Goal: Information Seeking & Learning: Find specific fact

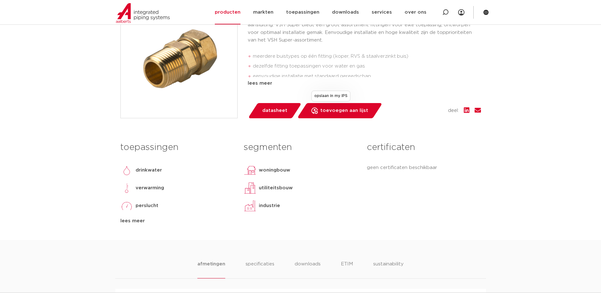
scroll to position [95, 0]
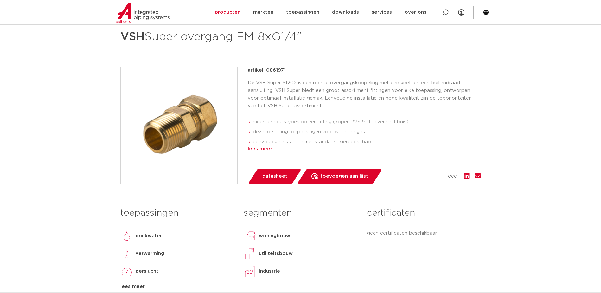
click at [263, 148] on div "lees meer" at bounding box center [364, 149] width 233 height 8
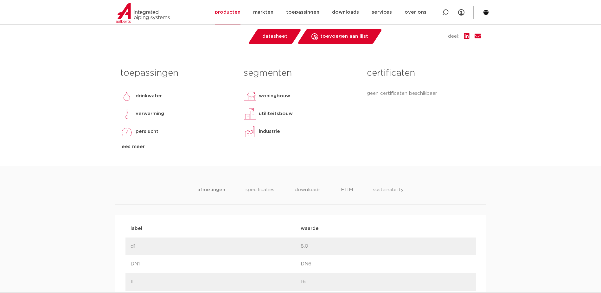
scroll to position [285, 0]
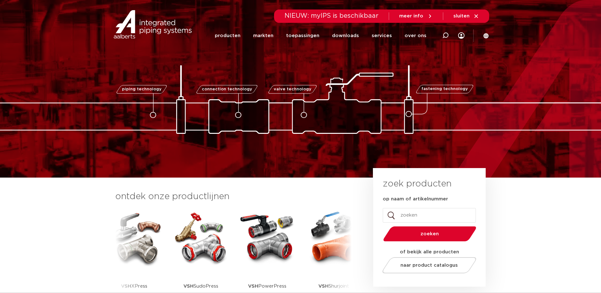
click at [413, 215] on input "op naam of artikelnummer" at bounding box center [429, 215] width 93 height 15
paste input "6117914"
type input "6117914"
click at [381, 226] on button "zoeken" at bounding box center [430, 234] width 98 height 16
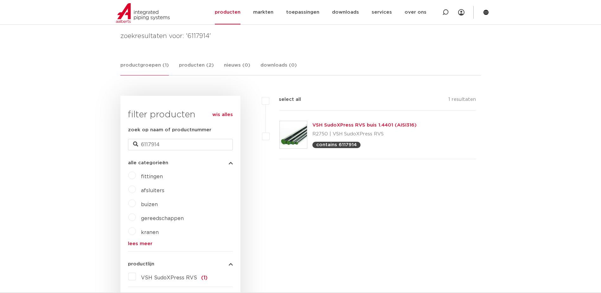
click at [364, 125] on link "VSH SudoXPress RVS buis 1.4401 (AISI316)" at bounding box center [365, 125] width 104 height 5
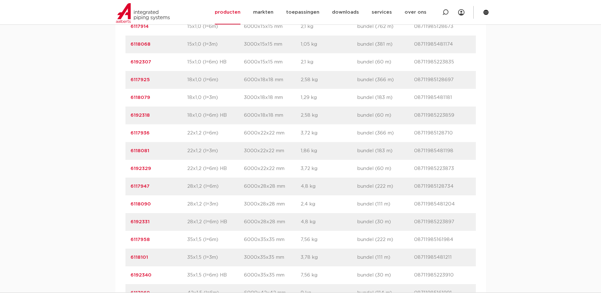
scroll to position [444, 0]
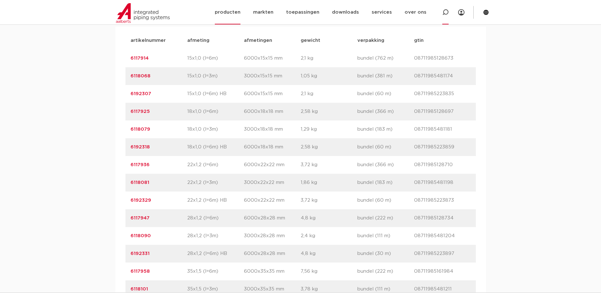
click at [446, 13] on icon at bounding box center [445, 12] width 6 height 6
type input "6117914"
click button "Zoeken" at bounding box center [0, 0] width 0 height 0
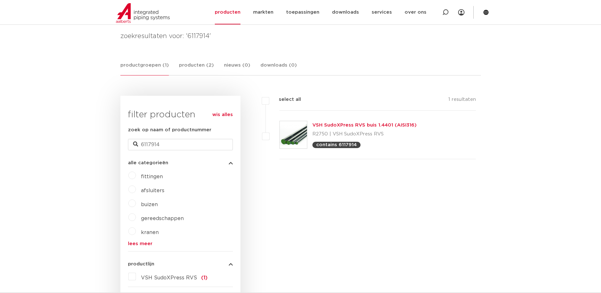
click at [349, 124] on link "VSH SudoXPress RVS buis 1.4401 (AISI316)" at bounding box center [365, 125] width 104 height 5
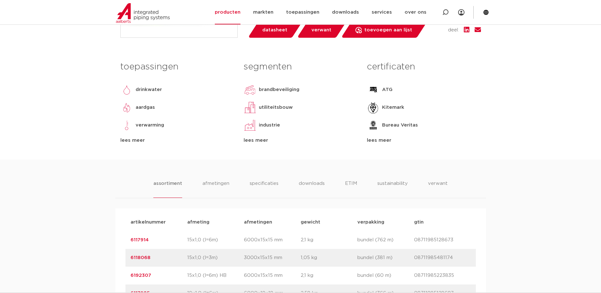
scroll to position [285, 0]
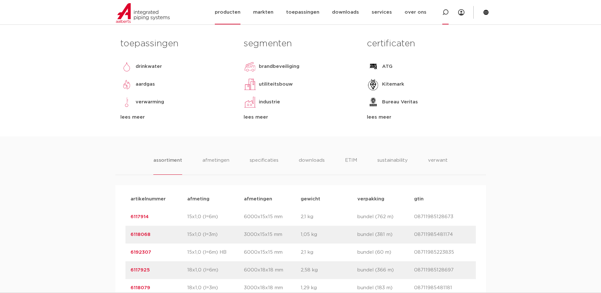
click at [447, 14] on icon at bounding box center [445, 12] width 6 height 6
type input "6118112"
click button "Zoeken" at bounding box center [0, 0] width 0 height 0
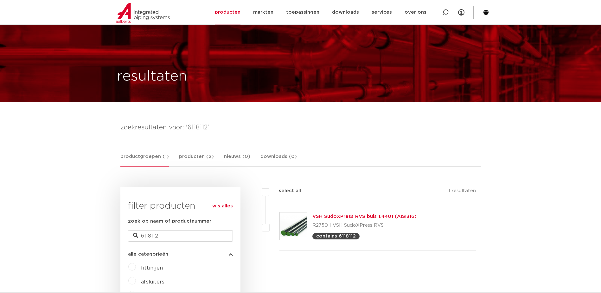
scroll to position [91, 0]
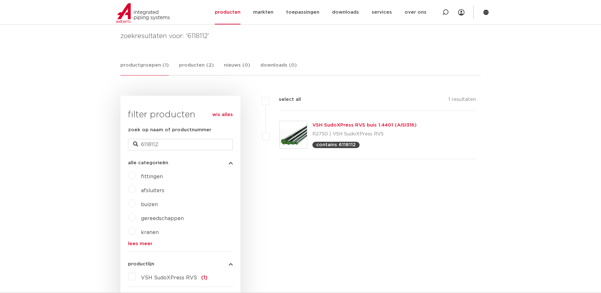
click at [350, 123] on link "VSH SudoXPress RVS buis 1.4401 (AISI316)" at bounding box center [365, 125] width 104 height 5
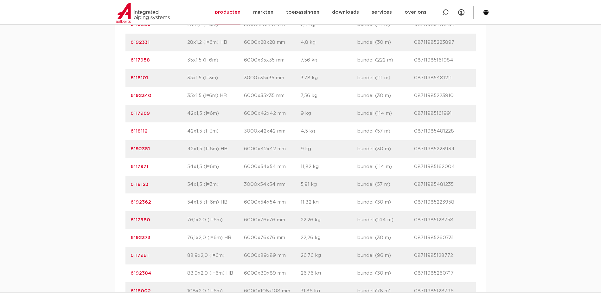
scroll to position [666, 0]
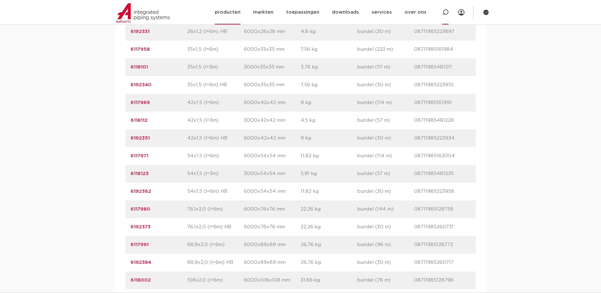
click at [447, 12] on icon at bounding box center [445, 12] width 6 height 6
type input "6117991"
click button "Zoeken" at bounding box center [0, 0] width 0 height 0
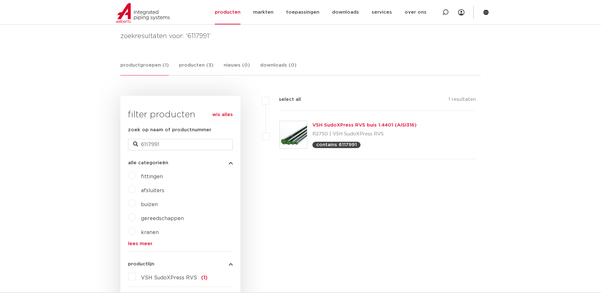
click at [354, 124] on link "VSH SudoXPress RVS buis 1.4401 (AISI316)" at bounding box center [365, 125] width 104 height 5
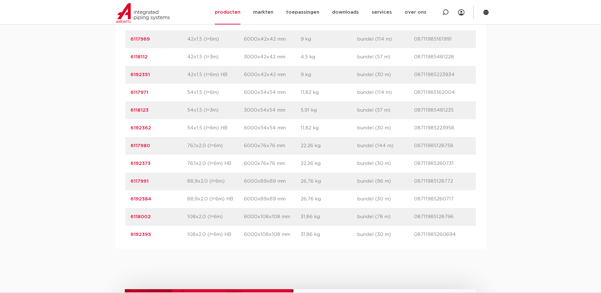
scroll to position [761, 0]
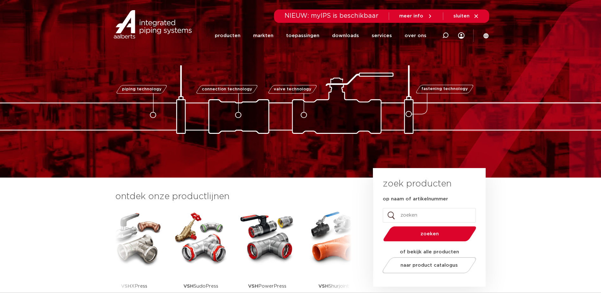
click at [444, 35] on icon at bounding box center [445, 35] width 6 height 6
paste input "8024900708240"
type input "8024900708240"
click button "Zoeken" at bounding box center [0, 0] width 0 height 0
type input "verdeler"
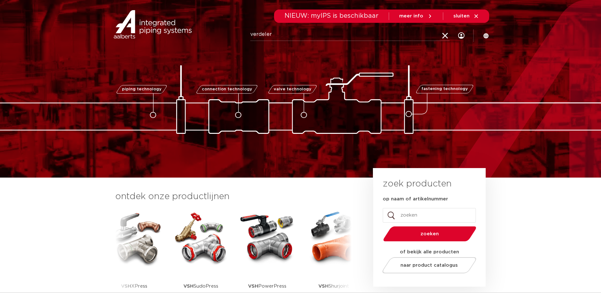
click button "Zoeken" at bounding box center [0, 0] width 0 height 0
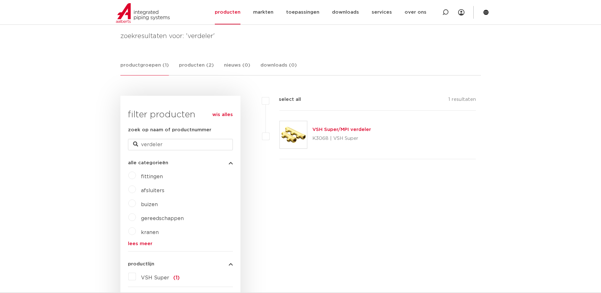
click at [364, 129] on link "VSH Super/MPI verdeler" at bounding box center [342, 129] width 59 height 5
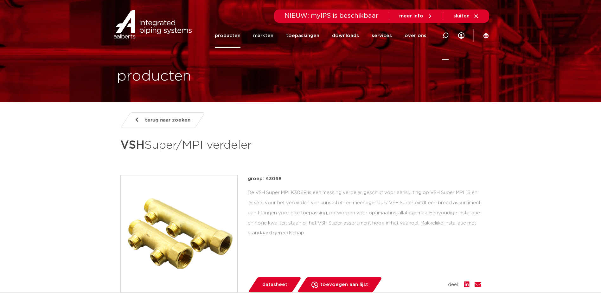
click at [445, 35] on icon at bounding box center [445, 35] width 6 height 6
type input "split"
click button "Zoeken" at bounding box center [0, 0] width 0 height 0
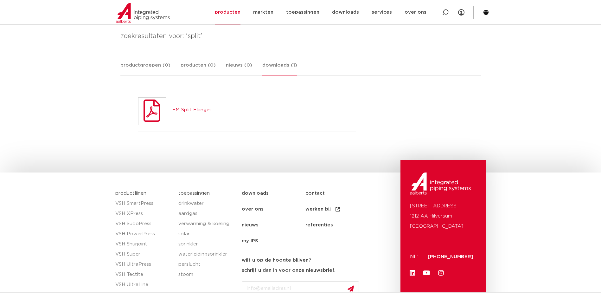
click at [194, 109] on link "FM Split Flanges" at bounding box center [191, 109] width 39 height 5
